Goal: Find specific page/section: Find specific page/section

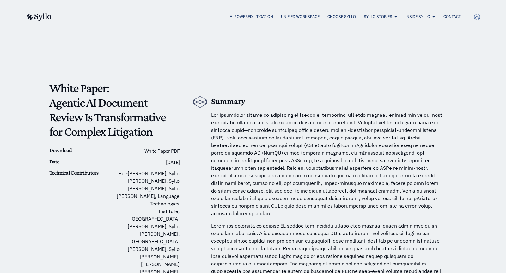
click at [373, 12] on div "AI Powered Litigation Unified Workspace Choose Syllo Syllo Stories Close Syllo …" at bounding box center [253, 16] width 455 height 33
click at [373, 15] on span "Syllo Stories" at bounding box center [378, 17] width 28 height 6
click at [385, 14] on span "Syllo Stories" at bounding box center [378, 17] width 28 height 6
click at [445, 15] on span "Contact" at bounding box center [451, 17] width 17 height 6
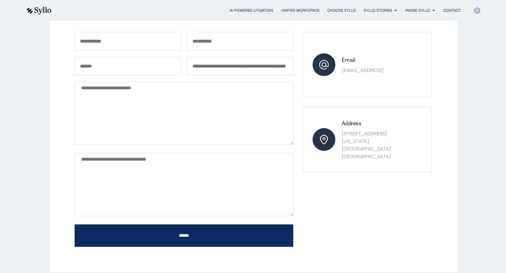
scroll to position [32, 0]
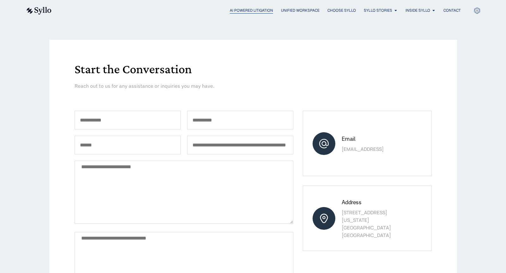
click at [242, 9] on span "AI Powered Litigation" at bounding box center [251, 11] width 43 height 6
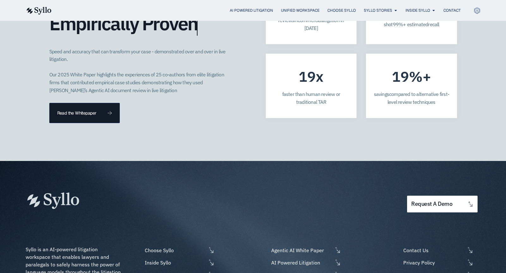
scroll to position [1769, 0]
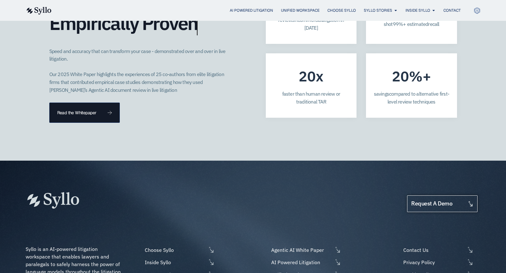
click at [464, 196] on link "request a demo" at bounding box center [442, 204] width 70 height 17
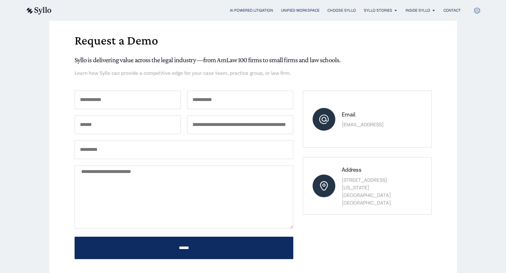
scroll to position [63, 0]
